Goal: Transaction & Acquisition: Purchase product/service

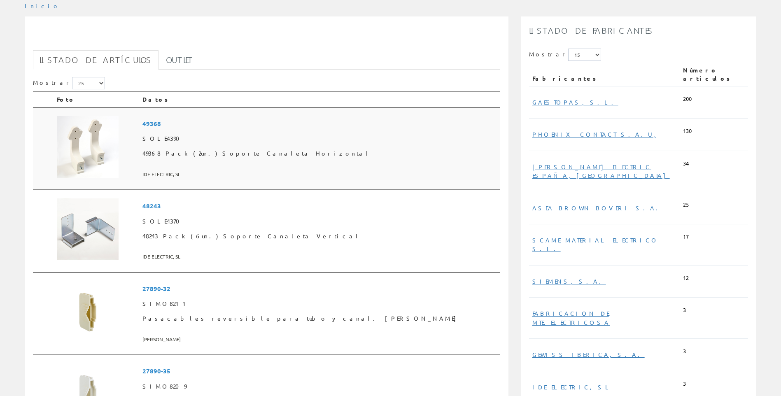
scroll to position [41, 0]
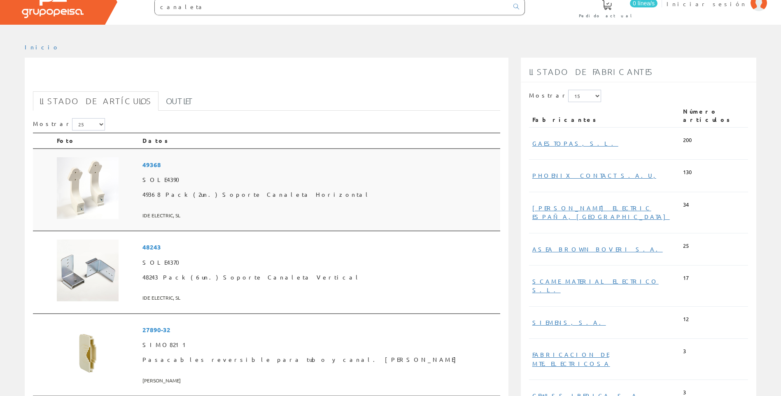
click at [139, 192] on td at bounding box center [96, 190] width 86 height 83
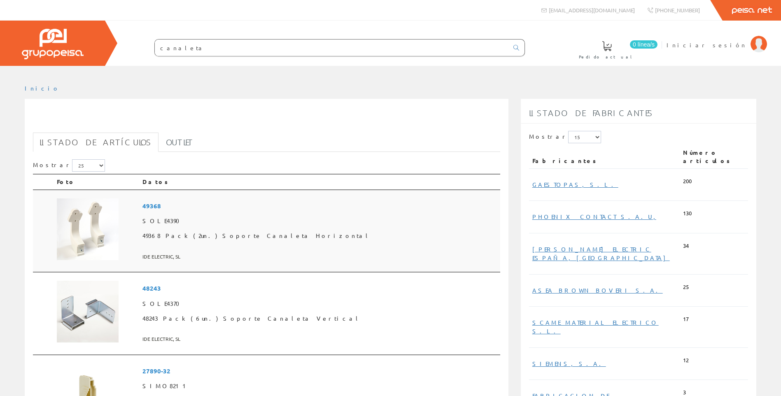
click at [115, 221] on img at bounding box center [88, 229] width 62 height 62
